Goal: Find contact information

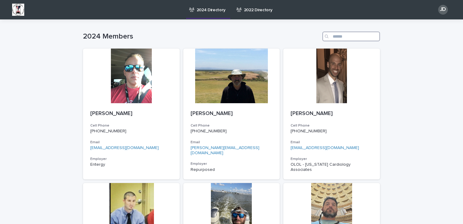
click at [345, 36] on input "Search" at bounding box center [351, 37] width 58 height 10
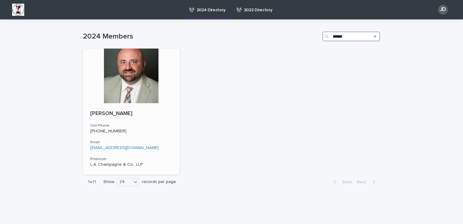
type input "******"
click at [105, 147] on link "[EMAIL_ADDRESS][DOMAIN_NAME]" at bounding box center [124, 147] width 68 height 4
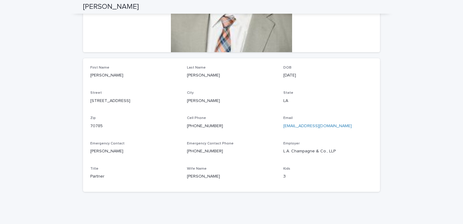
scroll to position [133, 0]
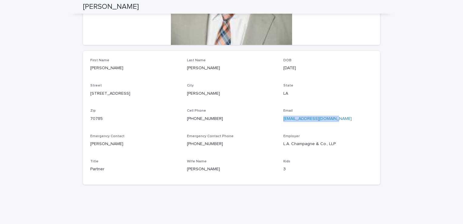
drag, startPoint x: 337, startPoint y: 120, endPoint x: 281, endPoint y: 120, distance: 55.4
click at [283, 120] on p "[EMAIL_ADDRESS][DOMAIN_NAME]" at bounding box center [327, 118] width 89 height 6
copy link "[EMAIL_ADDRESS][DOMAIN_NAME]"
click at [419, 58] on div "Loading... Saving… Loading... Saving… [PERSON_NAME] [PERSON_NAME] Sorry, there …" at bounding box center [231, 52] width 463 height 333
